Goal: Check status: Check status

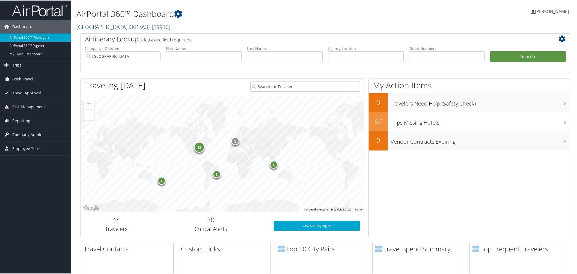
click at [16, 63] on span "Trips" at bounding box center [16, 65] width 9 height 14
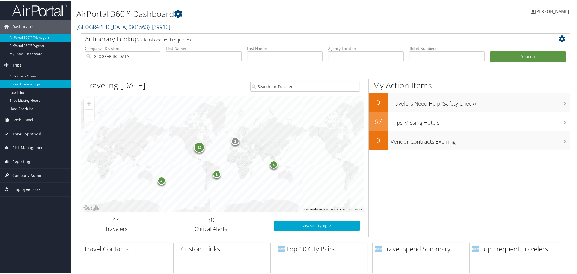
click at [18, 83] on link "Current/Future Trips" at bounding box center [35, 84] width 71 height 8
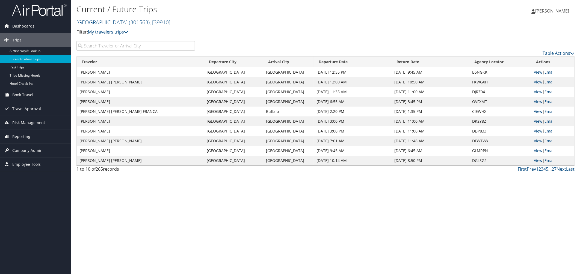
click at [153, 51] on input "search" at bounding box center [135, 46] width 118 height 10
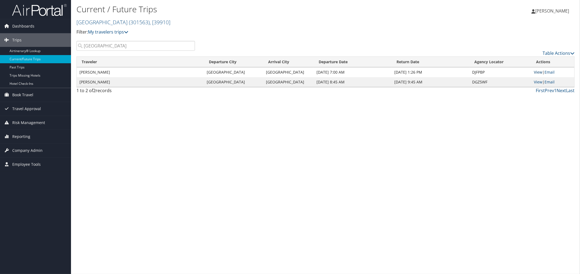
type input "Philadelphia"
click at [542, 75] on link "View" at bounding box center [538, 72] width 8 height 5
click at [542, 85] on link "View" at bounding box center [538, 81] width 8 height 5
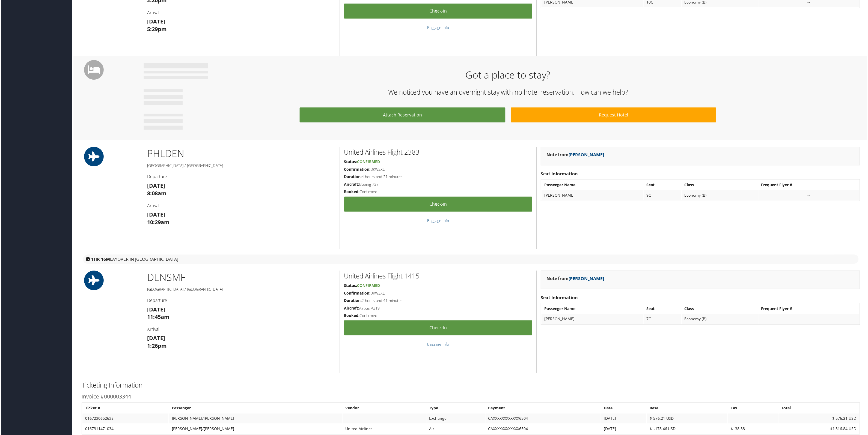
scroll to position [410, 0]
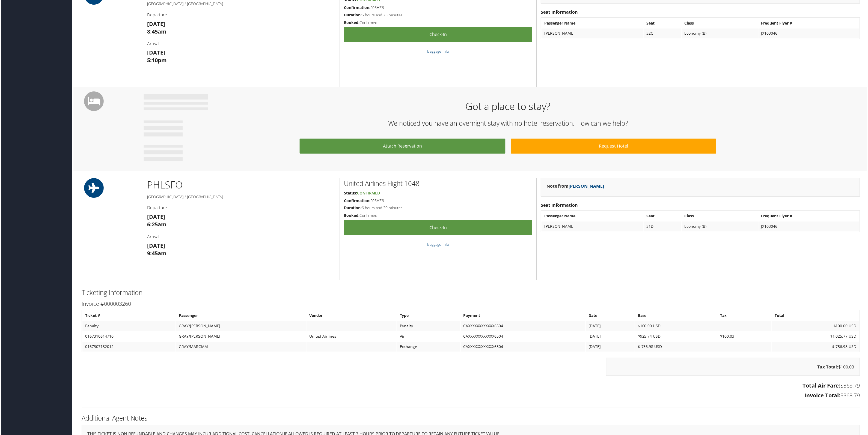
scroll to position [239, 0]
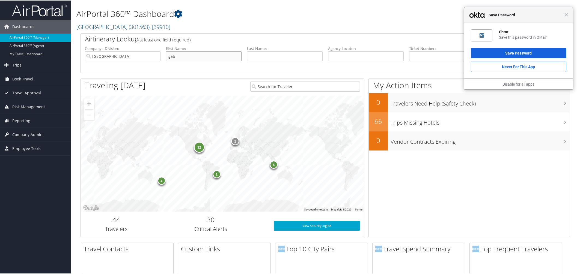
click at [192, 61] on input "gab" at bounding box center [204, 56] width 76 height 10
type input "[PERSON_NAME]"
click at [565, 15] on span "Close" at bounding box center [567, 14] width 4 height 4
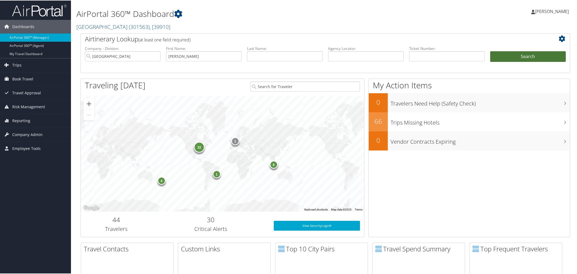
click at [525, 62] on button "Search" at bounding box center [528, 56] width 76 height 11
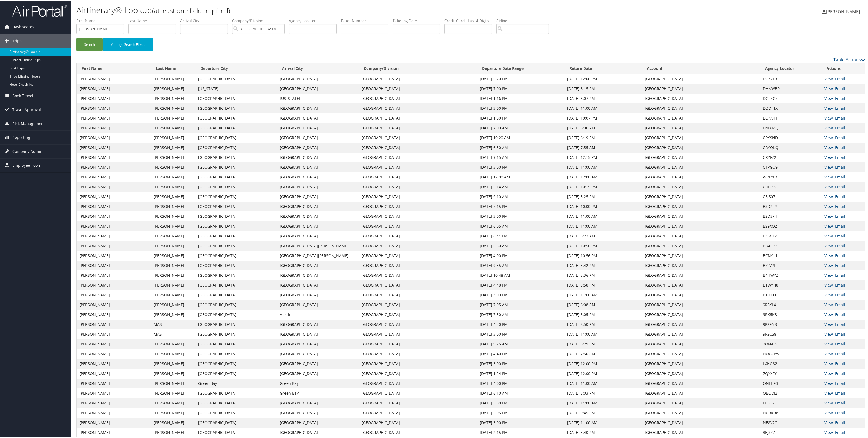
click at [579, 81] on link "View" at bounding box center [828, 77] width 8 height 5
drag, startPoint x: 101, startPoint y: 35, endPoint x: 65, endPoint y: 38, distance: 36.4
type input "folmer"
click at [76, 37] on button "Search" at bounding box center [89, 43] width 26 height 13
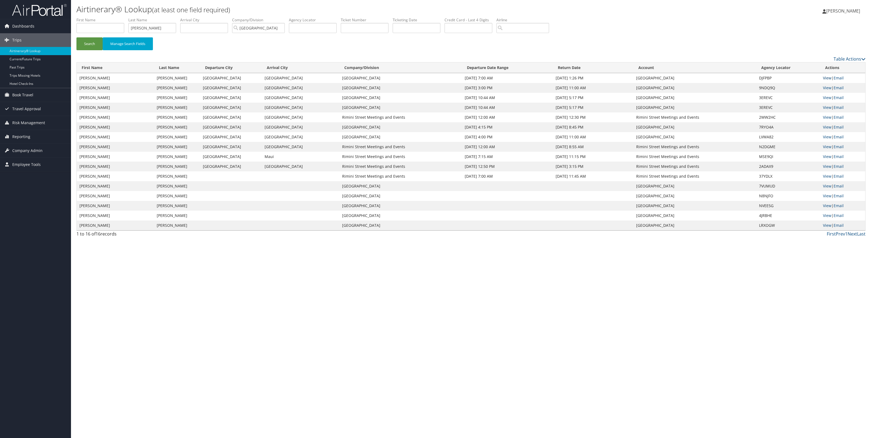
click at [579, 81] on link "View" at bounding box center [827, 77] width 8 height 5
drag, startPoint x: 172, startPoint y: 36, endPoint x: 129, endPoint y: 39, distance: 43.2
click at [129, 17] on ul "First Name Last Name folmer Departure City Arrival City Company/Division Rimini…" at bounding box center [470, 17] width 789 height 0
click at [112, 33] on input "text" at bounding box center [100, 28] width 48 height 10
type input "Yusuf"
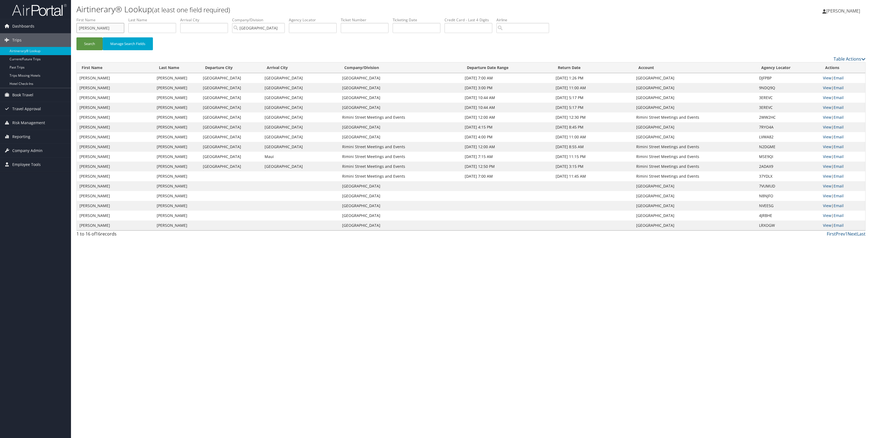
click at [76, 37] on button "Search" at bounding box center [89, 43] width 26 height 13
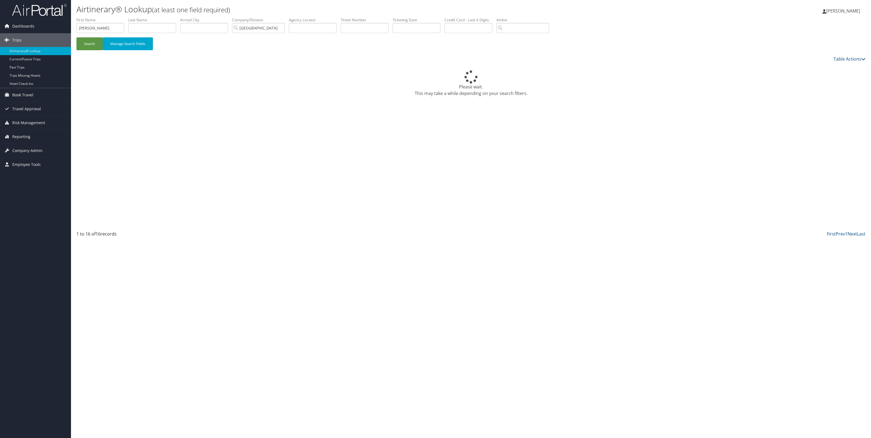
click at [294, 54] on div "Search Manage Search Fields" at bounding box center [470, 46] width 797 height 18
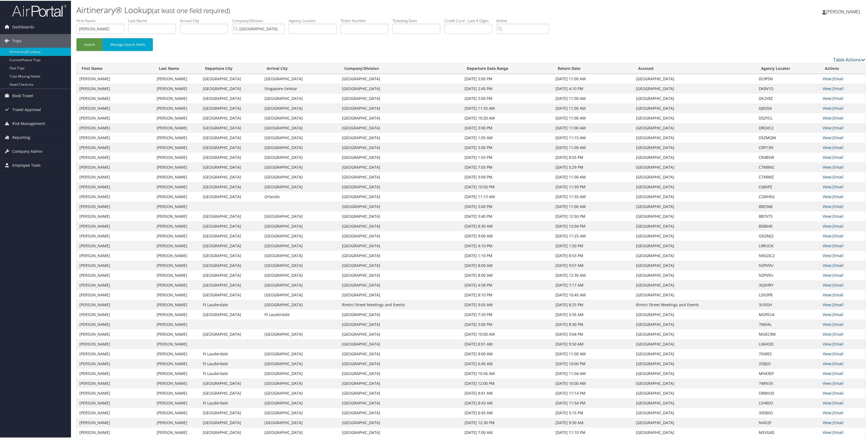
click at [579, 100] on link "View" at bounding box center [827, 97] width 8 height 5
click at [579, 110] on link "View" at bounding box center [827, 107] width 8 height 5
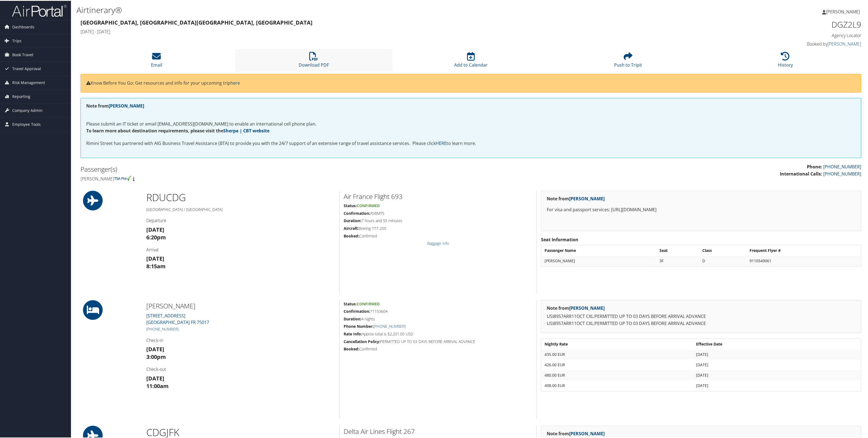
click at [307, 66] on li "Download PDF" at bounding box center [313, 59] width 157 height 22
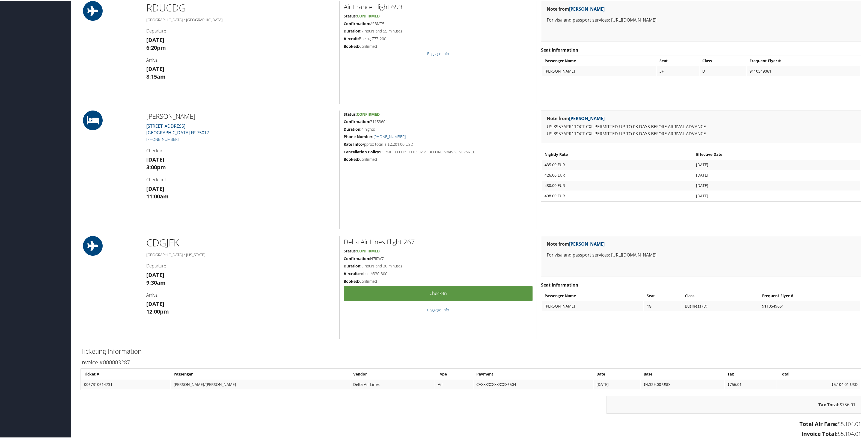
scroll to position [205, 0]
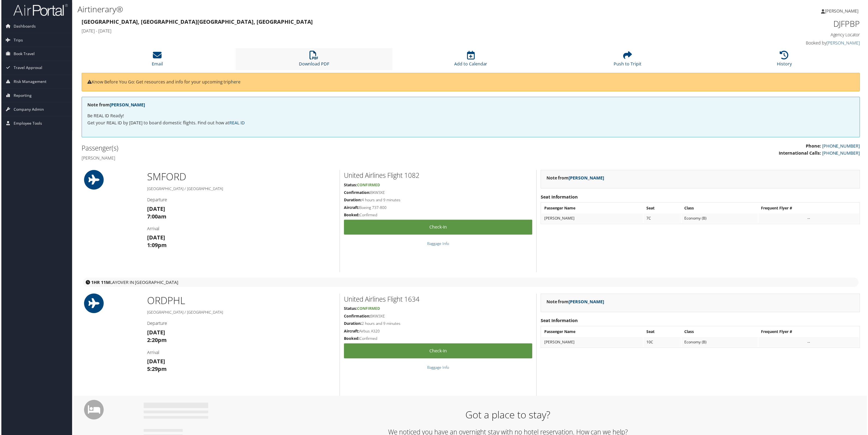
click at [307, 67] on link "Download PDF" at bounding box center [314, 60] width 30 height 13
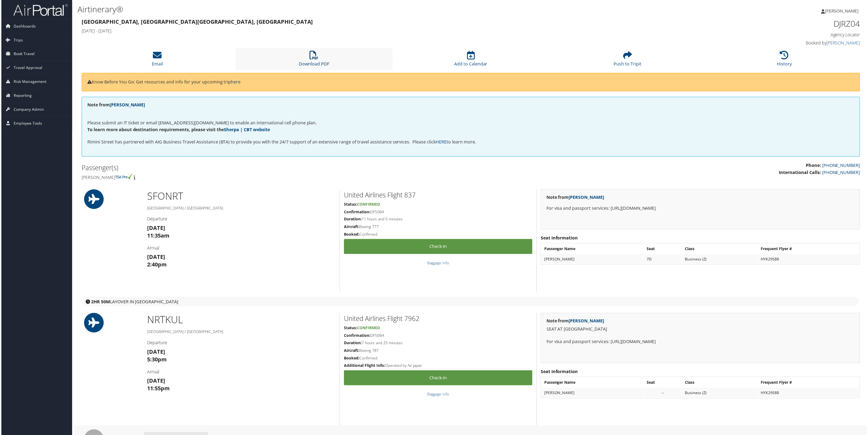
click at [316, 60] on icon at bounding box center [313, 55] width 9 height 9
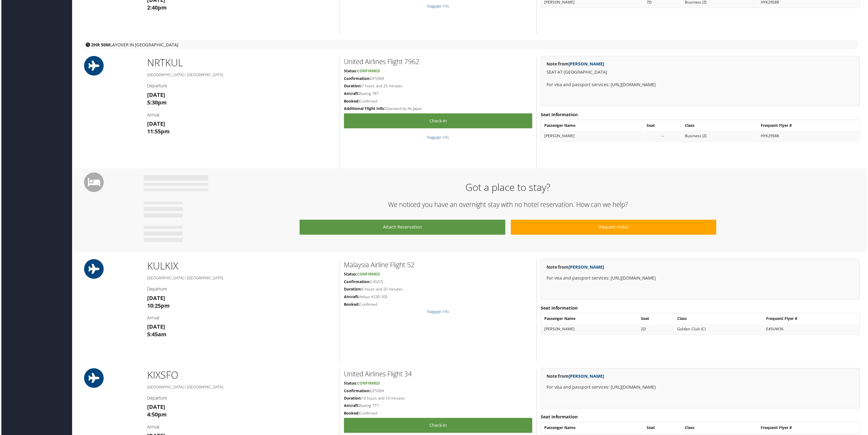
scroll to position [273, 0]
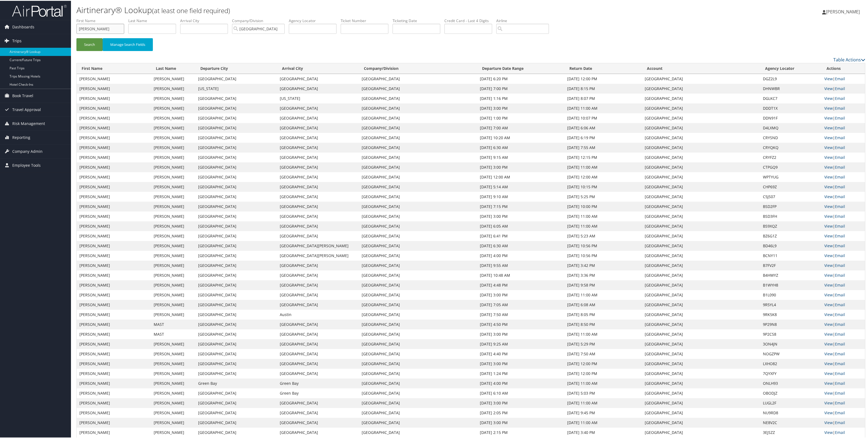
drag, startPoint x: 101, startPoint y: 33, endPoint x: 49, endPoint y: 36, distance: 52.5
type input "[PERSON_NAME]"
click at [76, 37] on button "Search" at bounding box center [89, 43] width 26 height 13
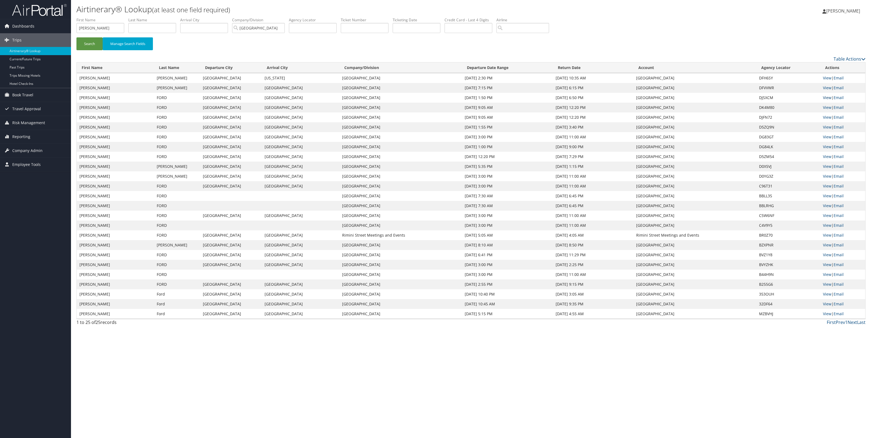
click at [828, 100] on link "View" at bounding box center [827, 97] width 8 height 5
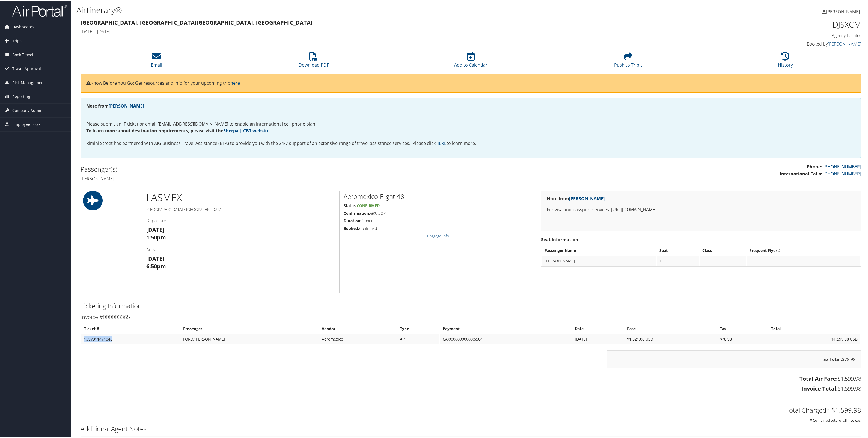
drag, startPoint x: 126, startPoint y: 388, endPoint x: 81, endPoint y: 390, distance: 44.6
click at [81, 344] on table "Ticket # Passenger Vendor Type Payment Date Base Tax Total 1397311471048 FORD/[…" at bounding box center [471, 333] width 781 height 22
copy td "1397311471048"
click at [307, 70] on li "Download PDF" at bounding box center [313, 59] width 157 height 22
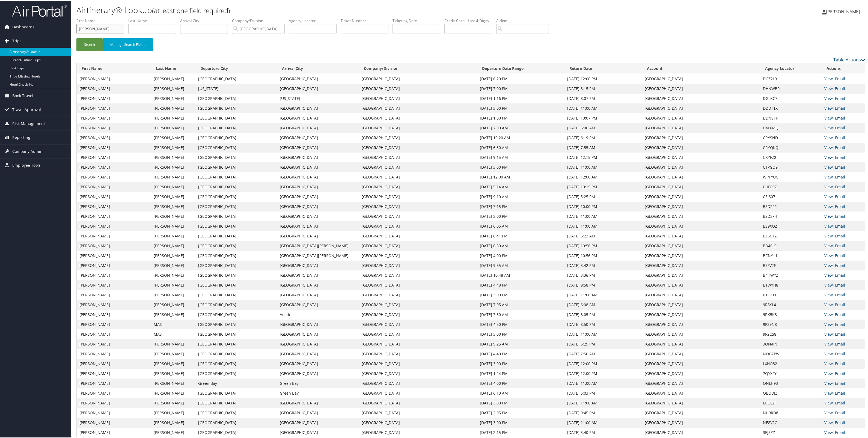
drag, startPoint x: 94, startPoint y: 35, endPoint x: 57, endPoint y: 35, distance: 37.9
type input "marcia"
click at [76, 37] on button "Search" at bounding box center [89, 43] width 26 height 13
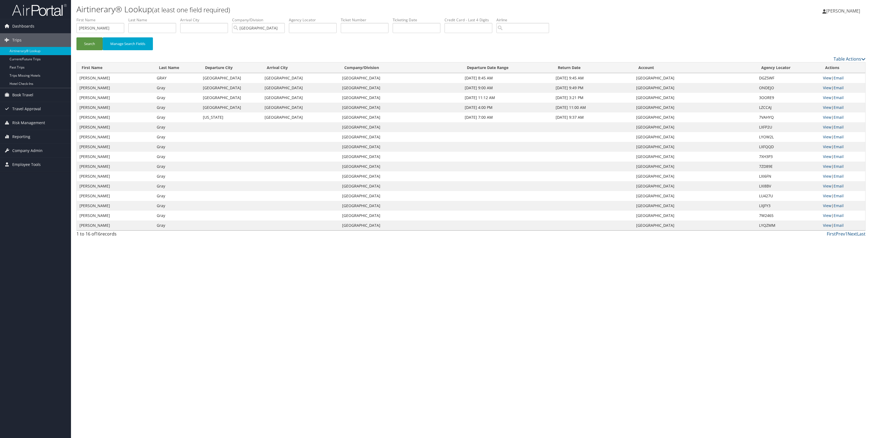
click at [829, 81] on link "View" at bounding box center [827, 77] width 8 height 5
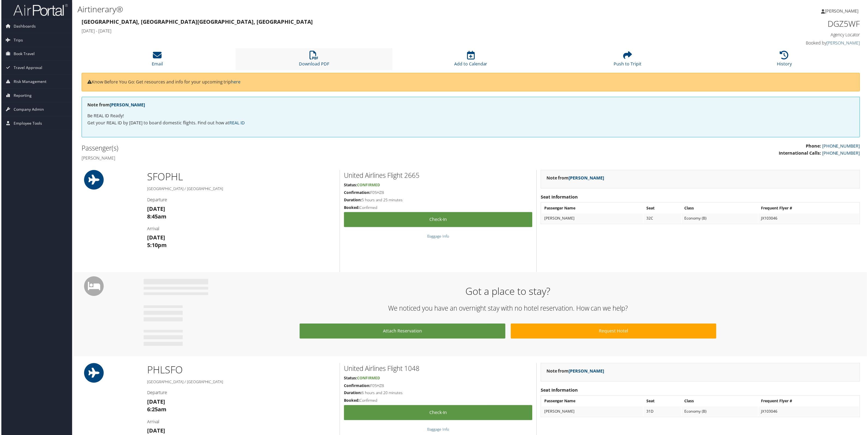
click at [309, 70] on li "Download PDF" at bounding box center [313, 59] width 157 height 22
